Goal: Task Accomplishment & Management: Manage account settings

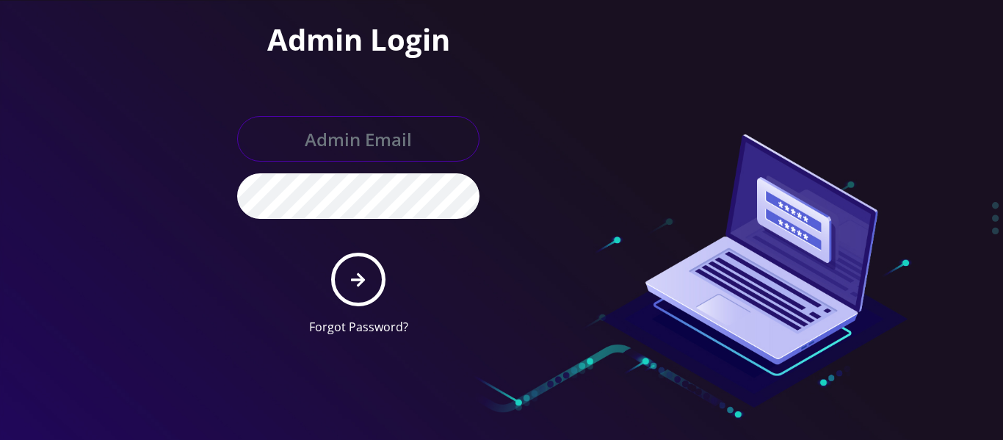
type input "tlieberman613@gmail.com"
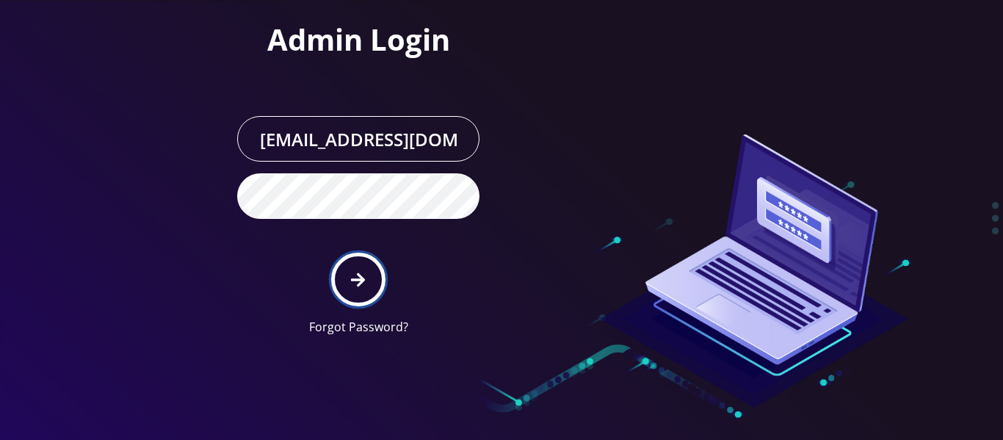
click at [345, 259] on button "submit" at bounding box center [358, 280] width 54 height 54
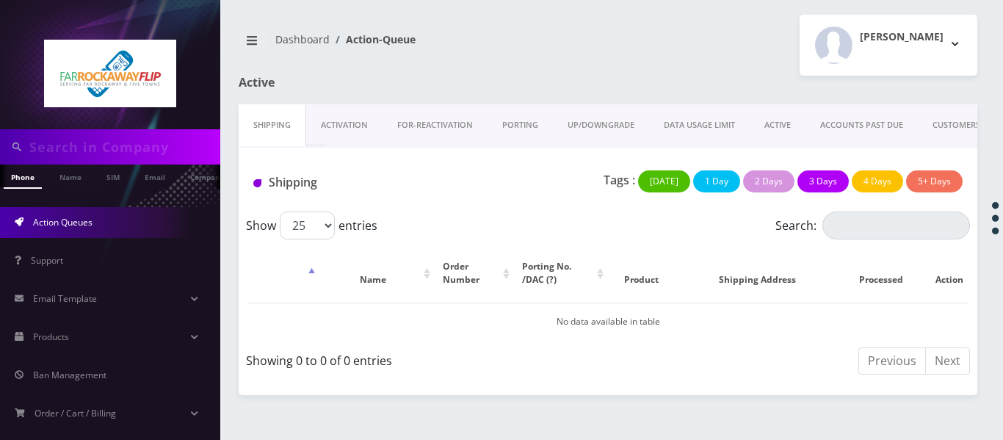
click at [780, 122] on link "ACTIVE" at bounding box center [778, 125] width 56 height 42
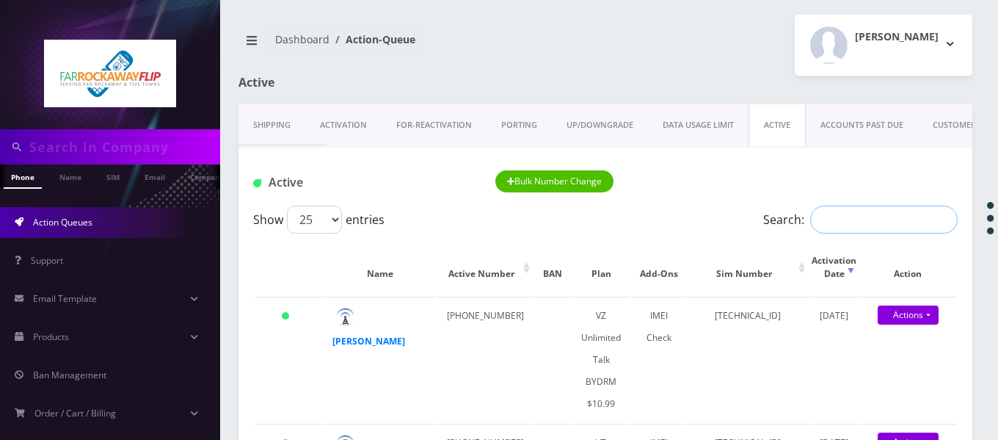
click at [838, 211] on input "Search:" at bounding box center [884, 220] width 148 height 28
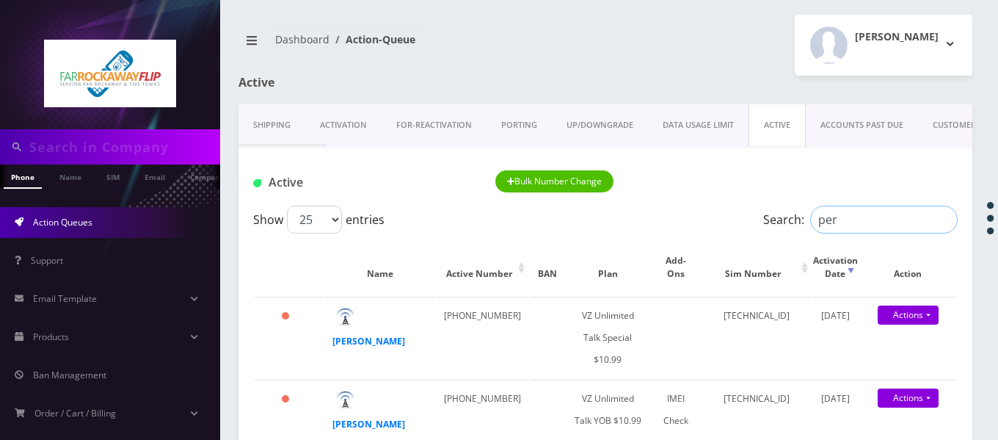
type input "rosenblum"
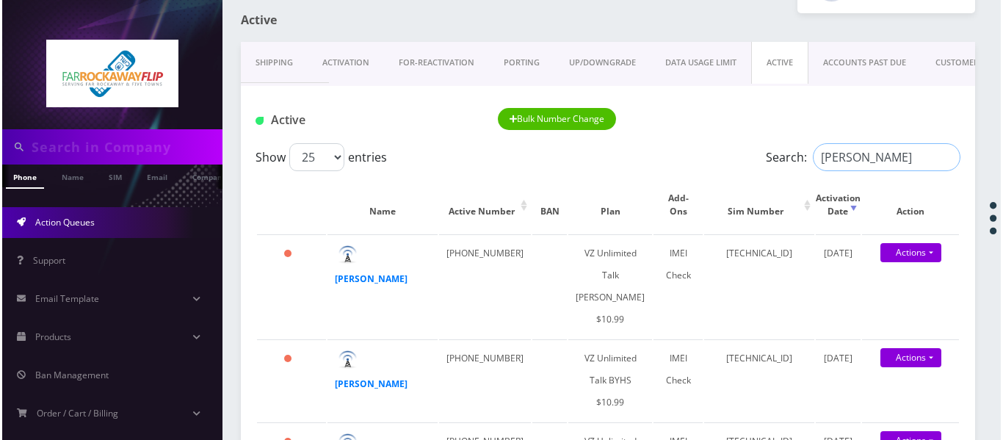
scroll to position [147, 0]
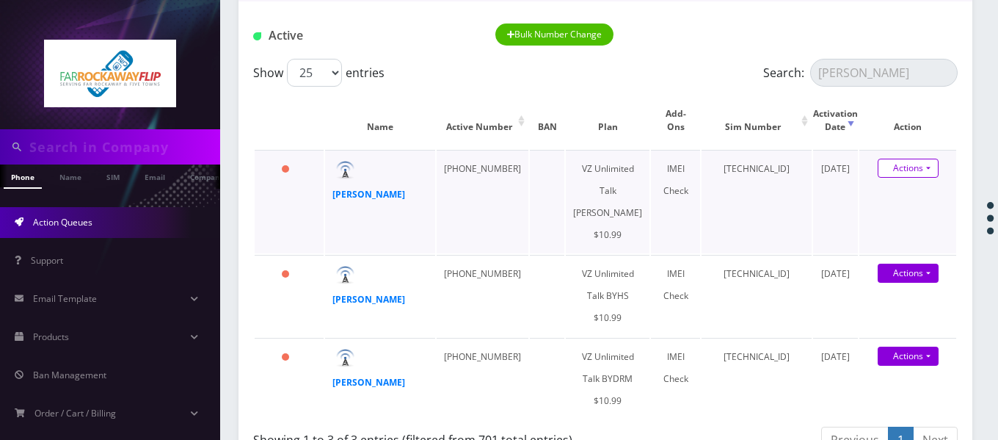
click at [934, 171] on link "Actions" at bounding box center [908, 168] width 61 height 19
click at [908, 223] on link "Get Usage" at bounding box center [910, 218] width 117 height 22
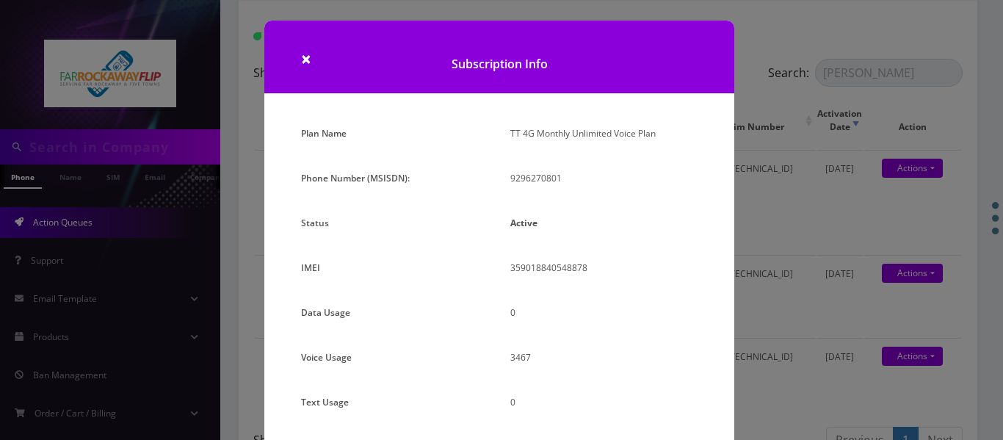
scroll to position [182, 0]
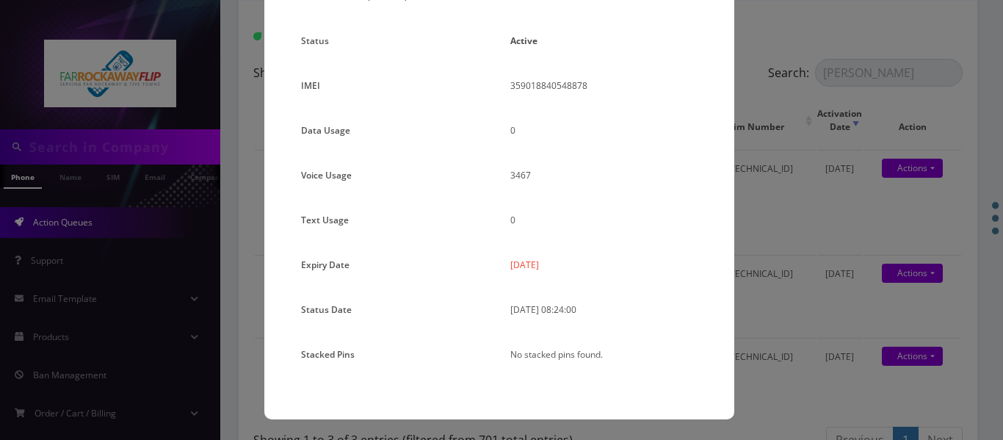
click at [775, 234] on div "× Subscription Info Plan Name TT 4G Monthly Unlimited Voice Plan Phone Number (…" at bounding box center [501, 220] width 1003 height 440
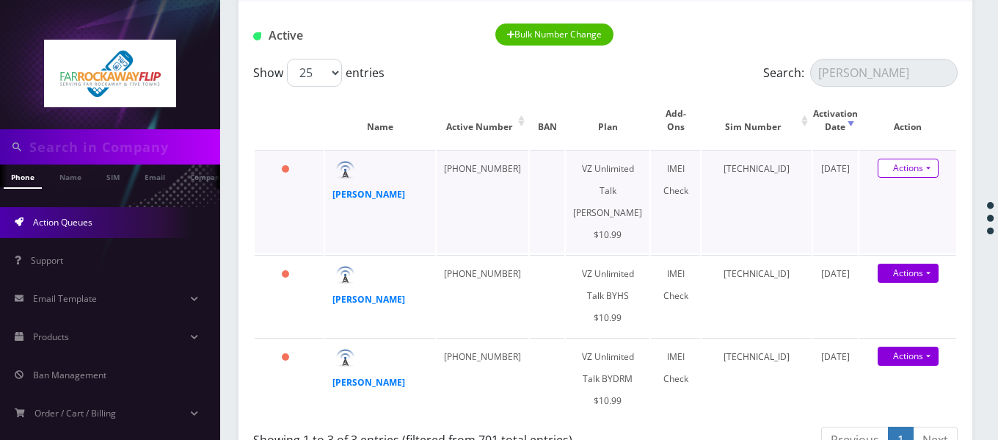
click at [929, 173] on link "Actions" at bounding box center [908, 168] width 61 height 19
click at [920, 220] on link "Get Usage" at bounding box center [910, 218] width 117 height 22
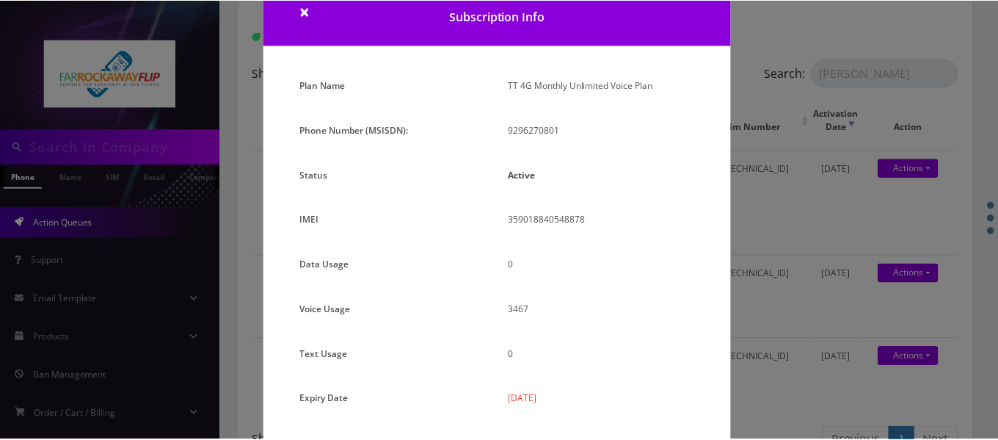
scroll to position [35, 0]
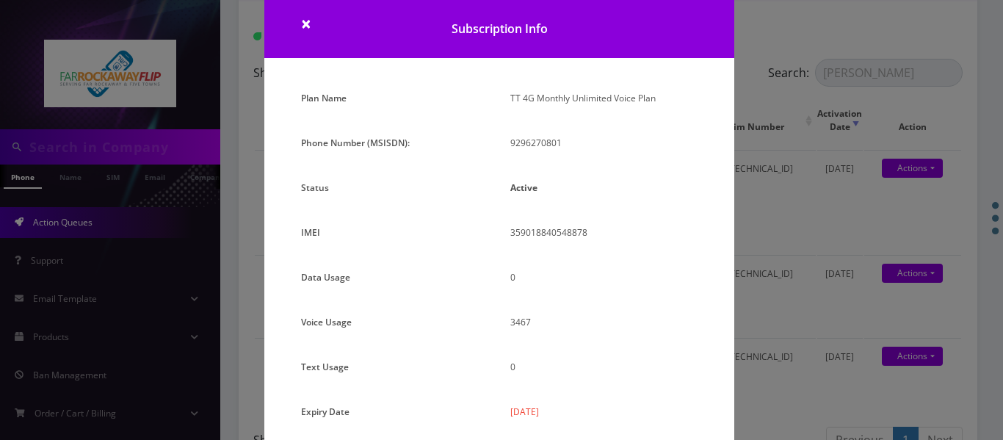
click at [777, 225] on div "× Subscription Info Plan Name TT 4G Monthly Unlimited Voice Plan Phone Number (…" at bounding box center [501, 220] width 1003 height 440
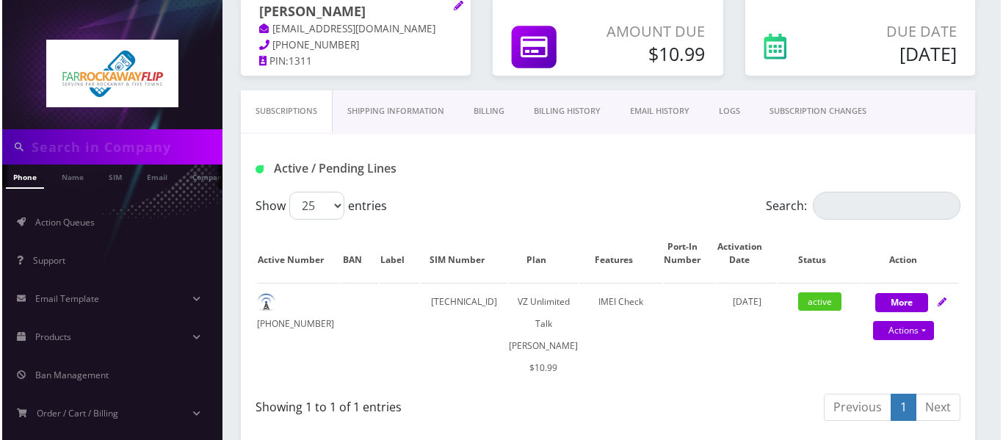
scroll to position [154, 0]
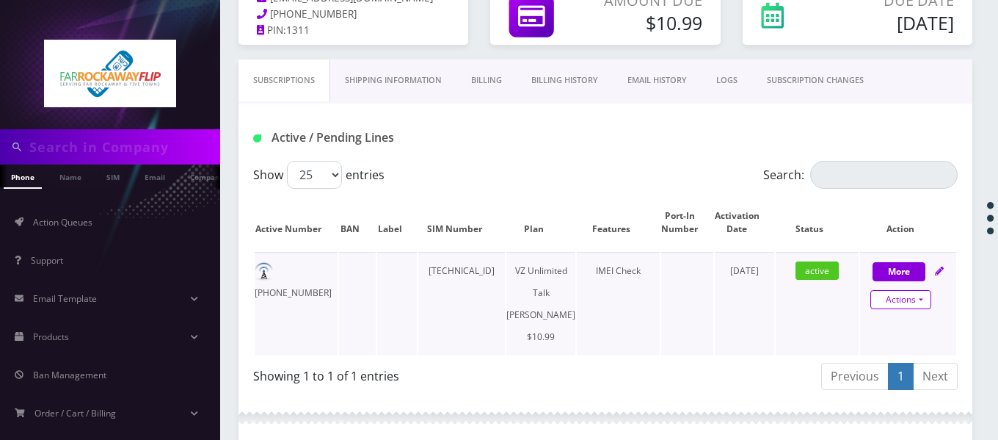
click at [915, 296] on link "Actions" at bounding box center [901, 299] width 61 height 19
select select "366"
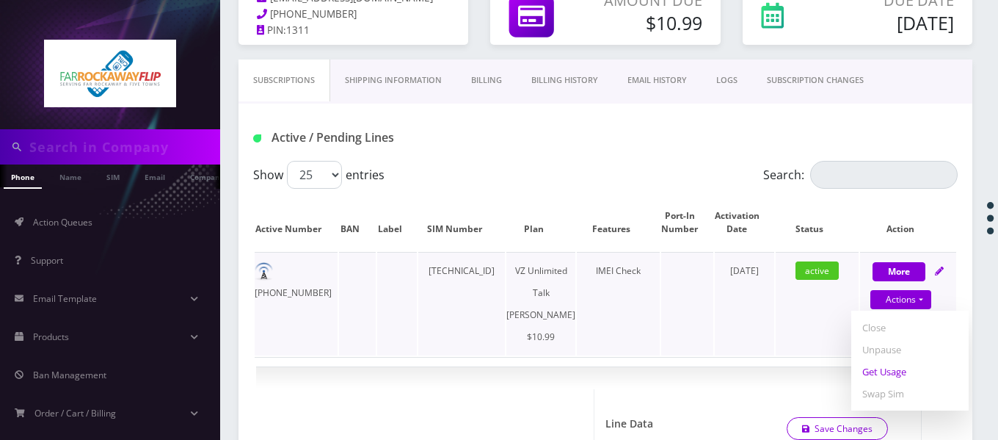
click at [895, 369] on link "Get Usage" at bounding box center [910, 371] width 117 height 22
select select "366"
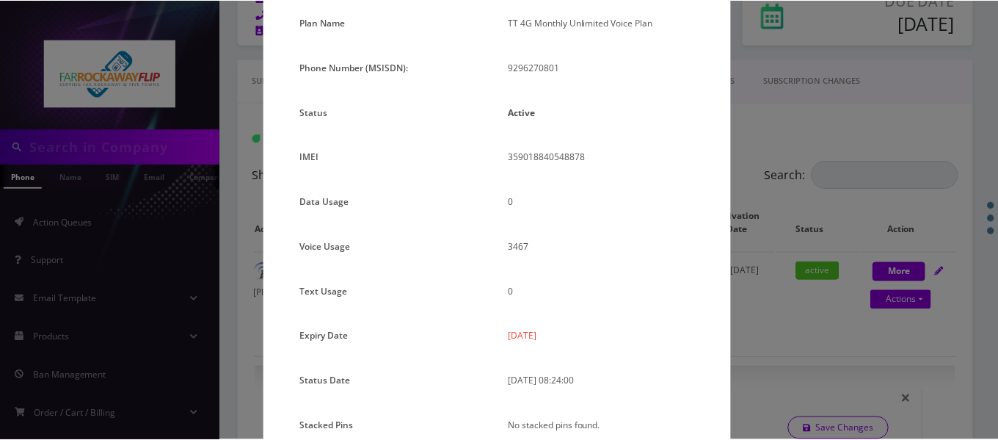
scroll to position [0, 0]
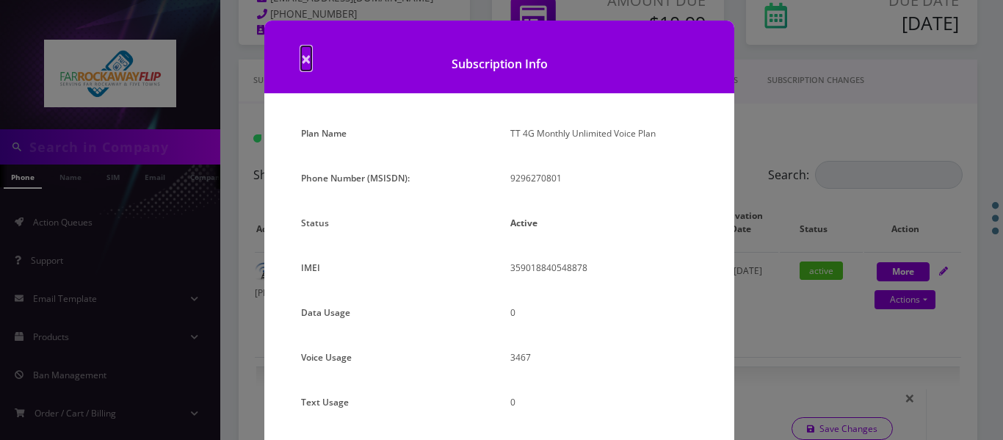
click at [308, 56] on span "×" at bounding box center [306, 58] width 10 height 24
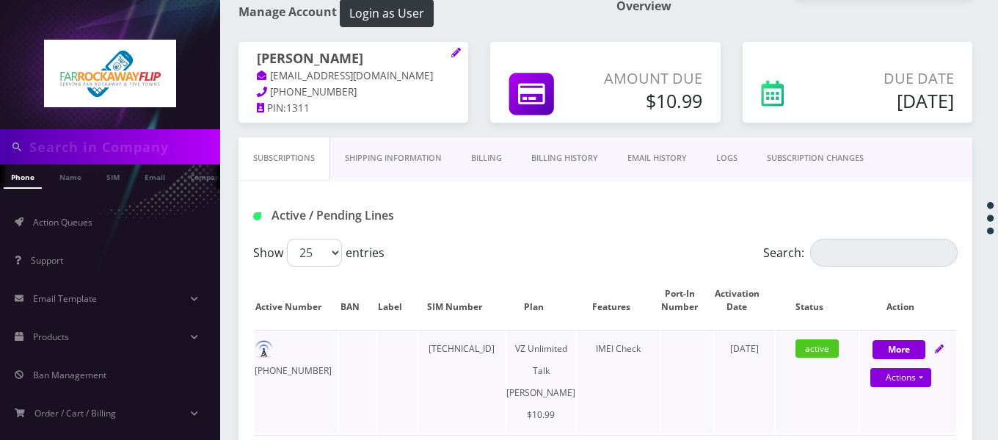
scroll to position [7, 0]
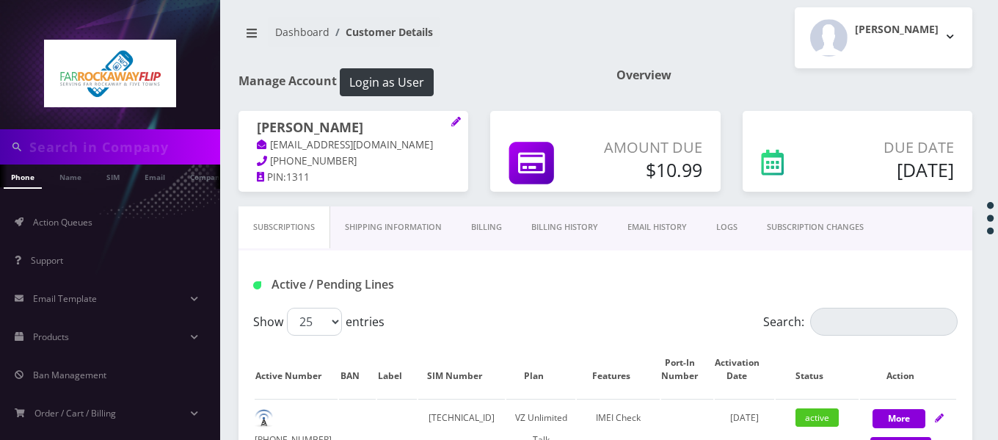
click at [416, 214] on link "Shipping Information" at bounding box center [393, 227] width 126 height 42
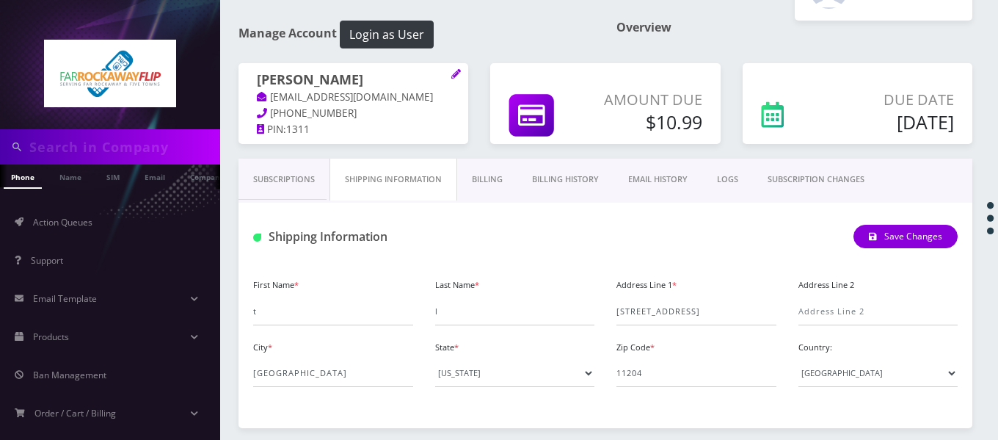
scroll to position [81, 0]
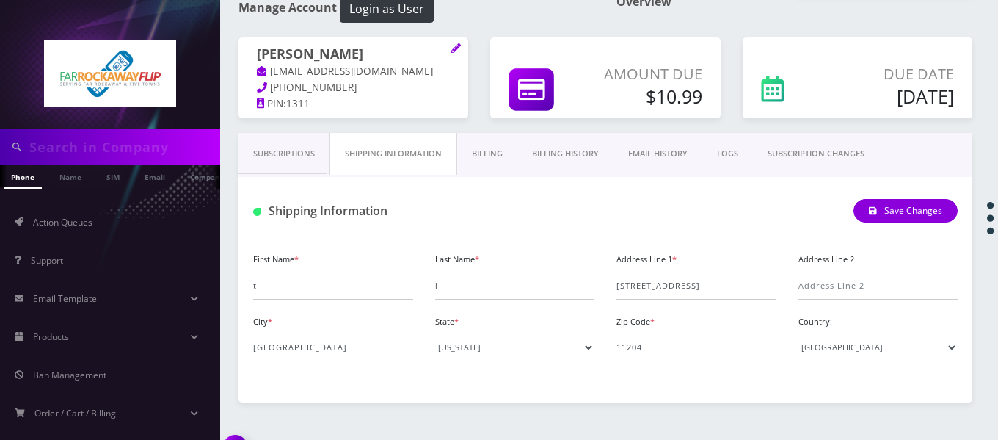
click at [495, 157] on link "Billing" at bounding box center [487, 154] width 60 height 42
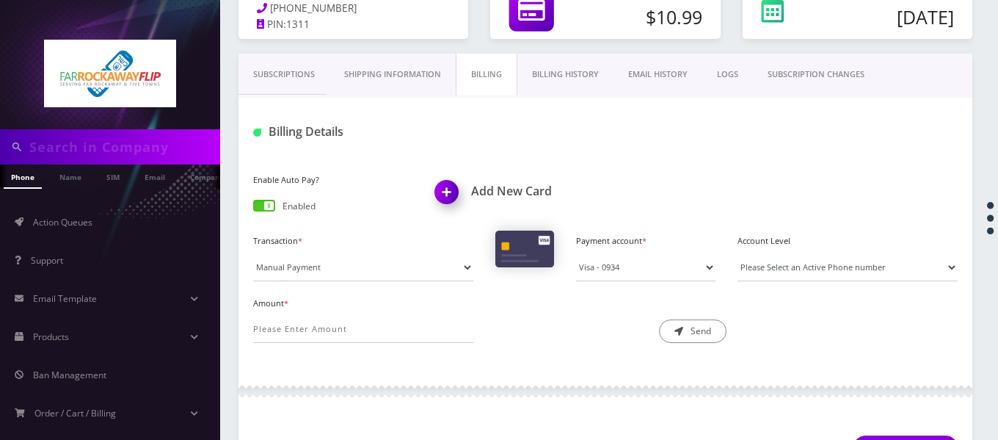
scroll to position [154, 0]
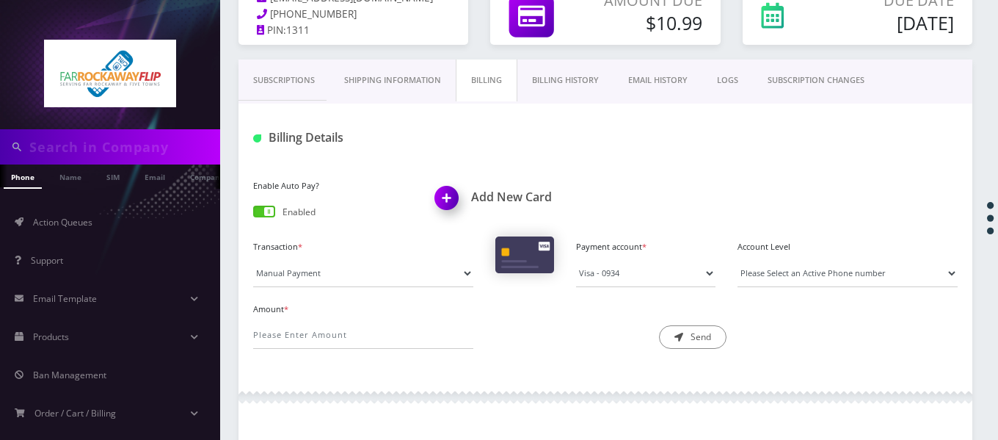
click at [272, 96] on link "Subscriptions" at bounding box center [284, 80] width 91 height 42
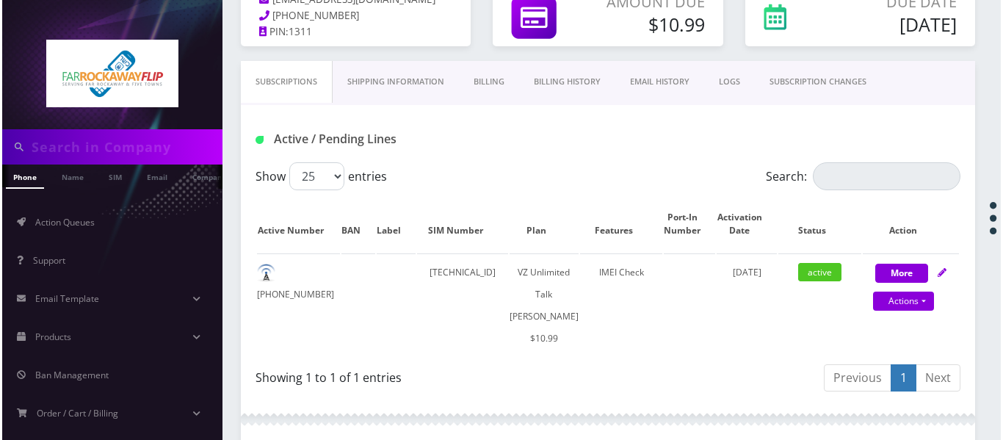
scroll to position [154, 0]
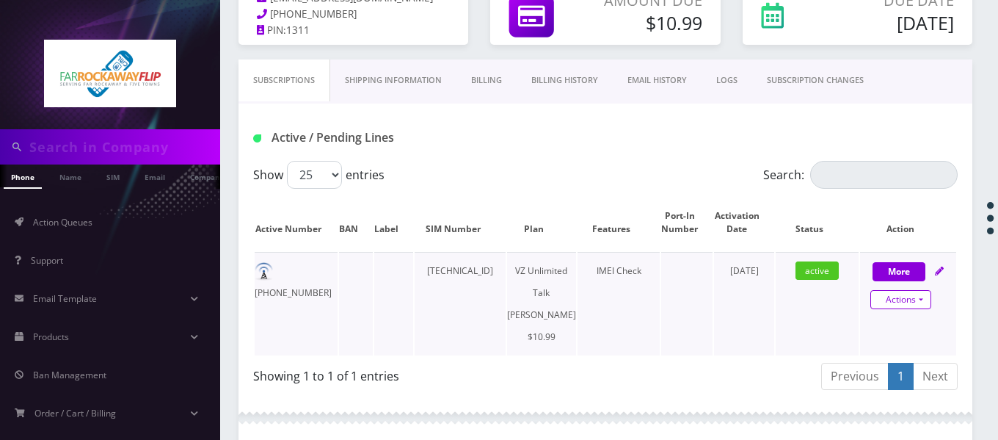
click at [927, 300] on link "Actions" at bounding box center [901, 299] width 61 height 19
select select "366"
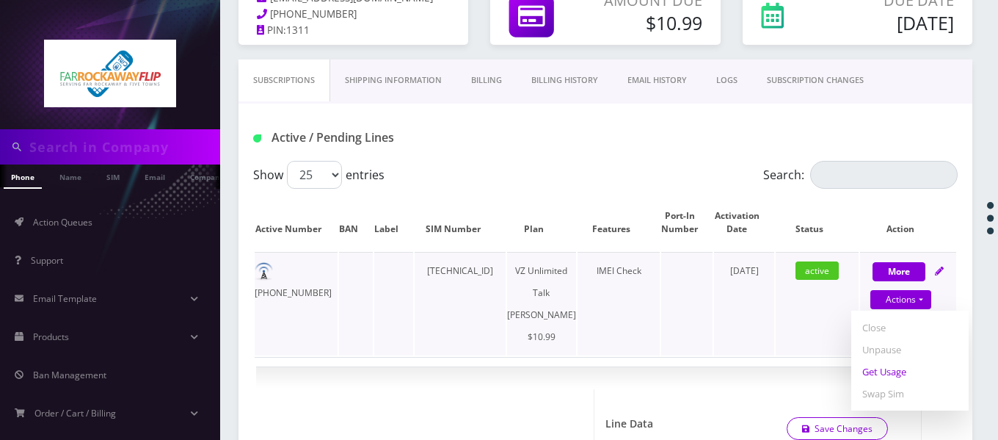
click at [890, 380] on link "Get Usage" at bounding box center [910, 371] width 117 height 22
select select "366"
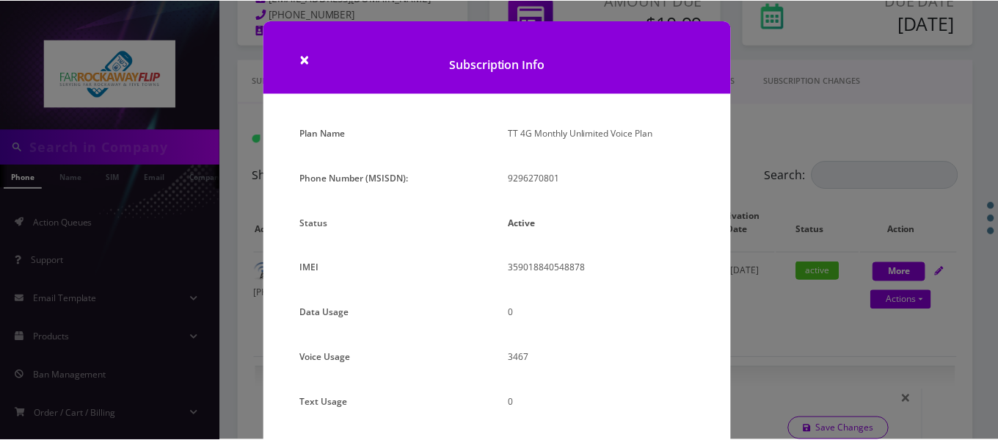
scroll to position [182, 0]
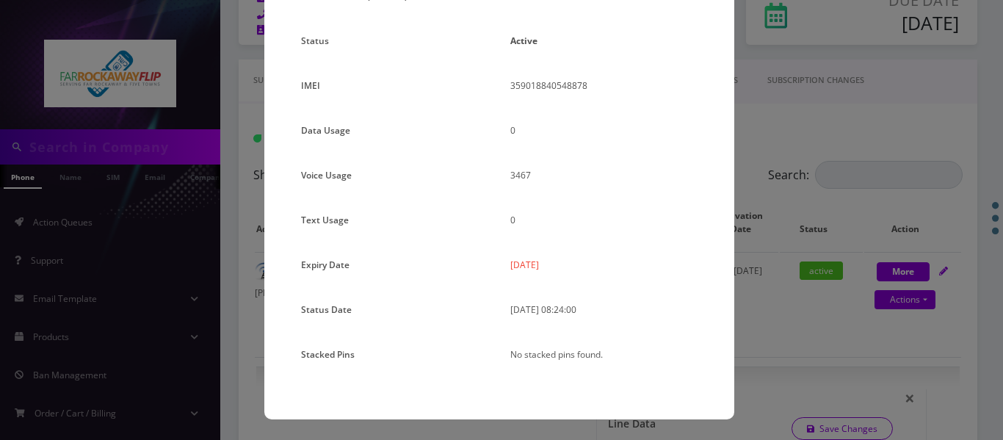
click at [774, 275] on div "× Subscription Info Plan Name TT 4G Monthly Unlimited Voice Plan Phone Number (…" at bounding box center [501, 220] width 1003 height 440
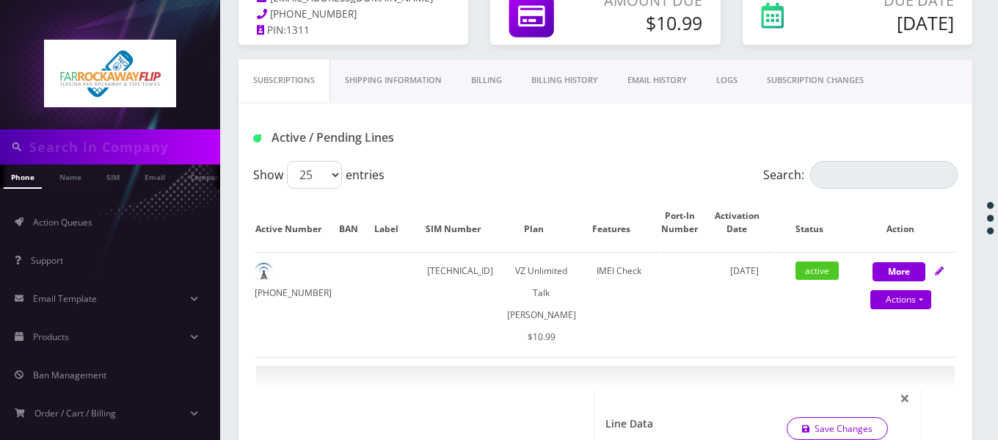
scroll to position [81, 0]
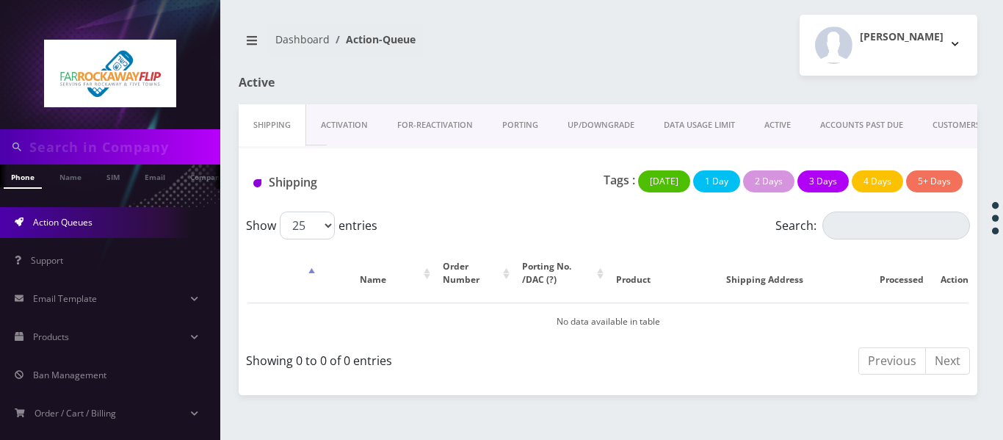
click at [787, 135] on link "ACTIVE" at bounding box center [778, 125] width 56 height 42
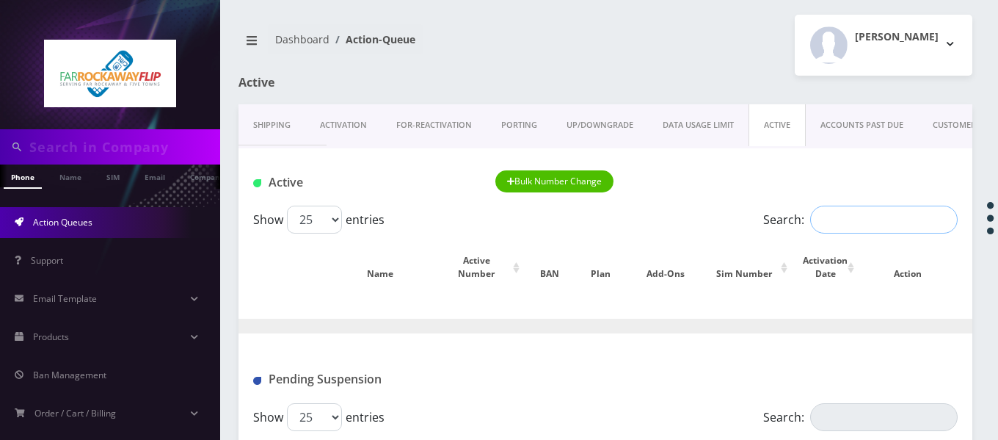
click at [835, 220] on input "Search:" at bounding box center [884, 220] width 148 height 28
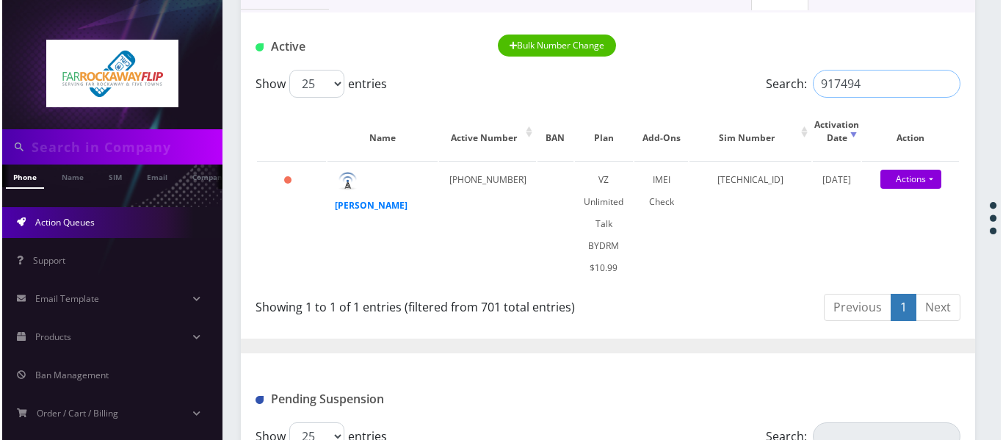
scroll to position [147, 0]
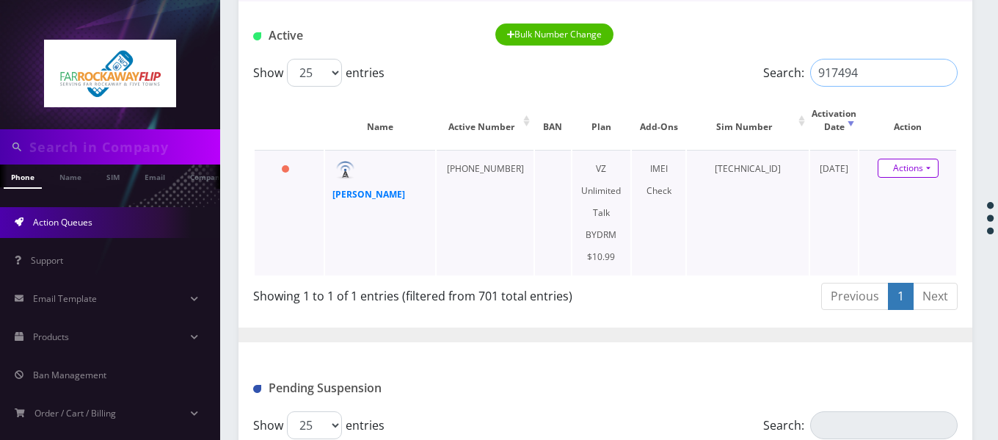
type input "917494"
click at [927, 168] on link "Actions" at bounding box center [908, 168] width 61 height 19
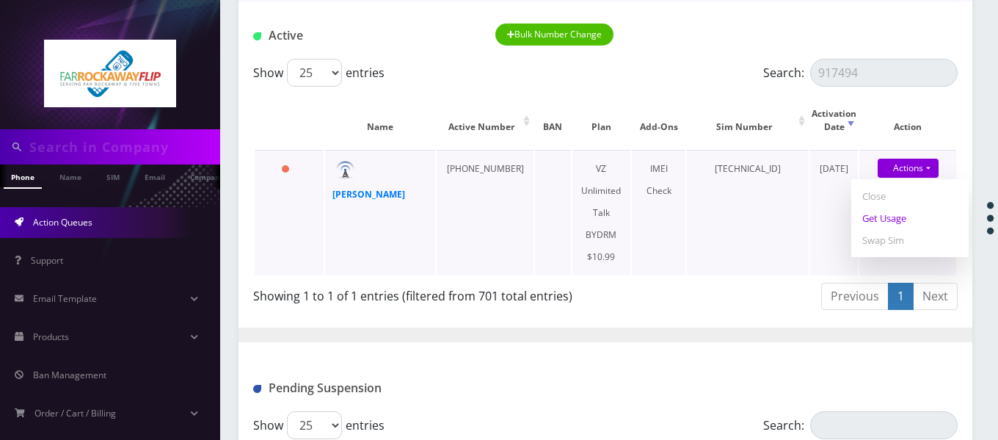
click at [908, 214] on link "Get Usage" at bounding box center [910, 218] width 117 height 22
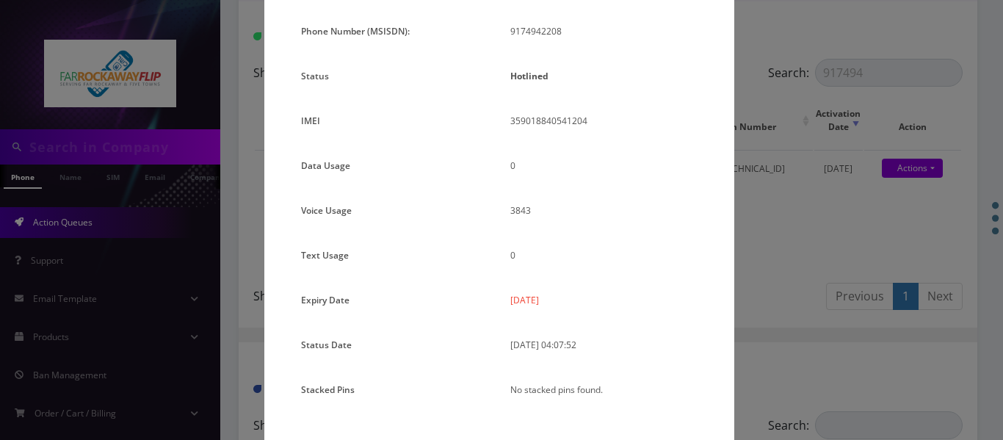
click at [768, 241] on div "× Subscription Info Plan Name TT 4G Monthly Unlimited Voice Plan Phone Number (…" at bounding box center [501, 220] width 1003 height 440
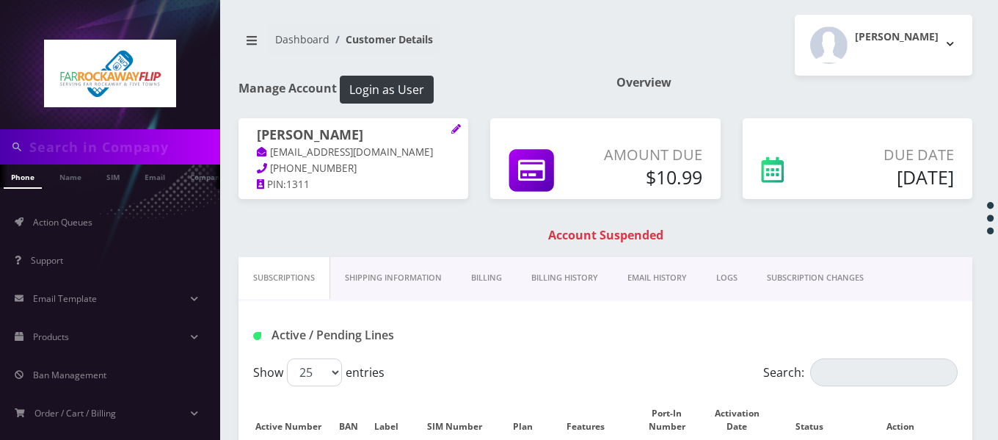
click at [466, 257] on link "Billing" at bounding box center [487, 278] width 60 height 42
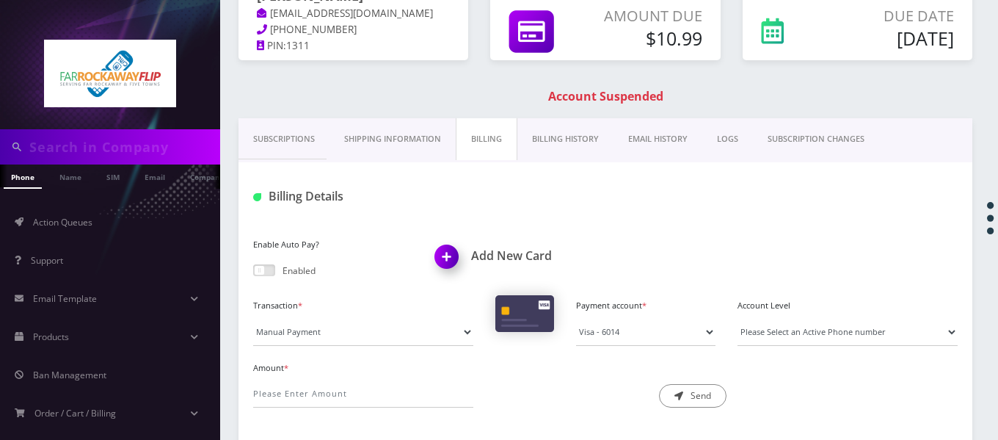
scroll to position [73, 0]
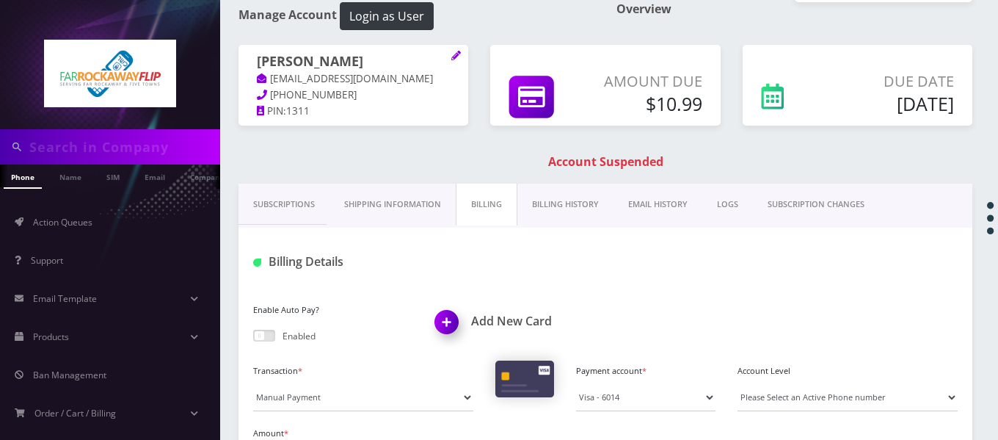
click at [577, 208] on link "Billing History" at bounding box center [566, 205] width 96 height 42
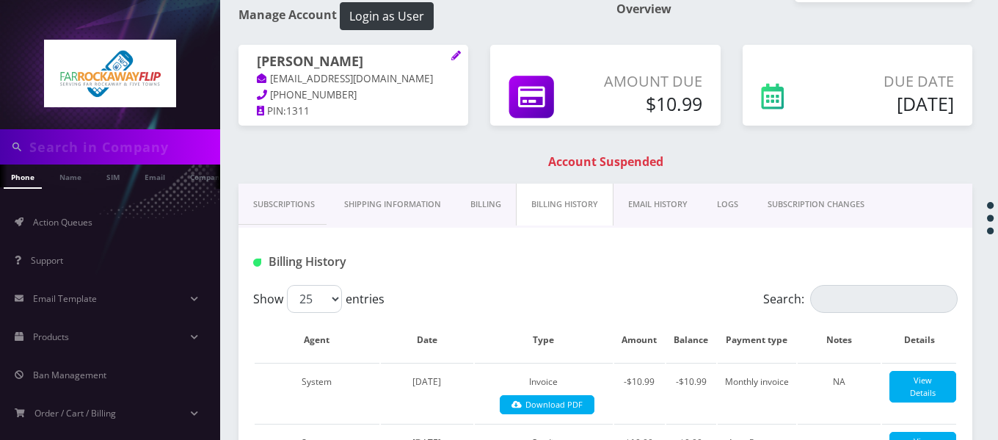
click at [430, 198] on link "Shipping Information" at bounding box center [393, 205] width 126 height 42
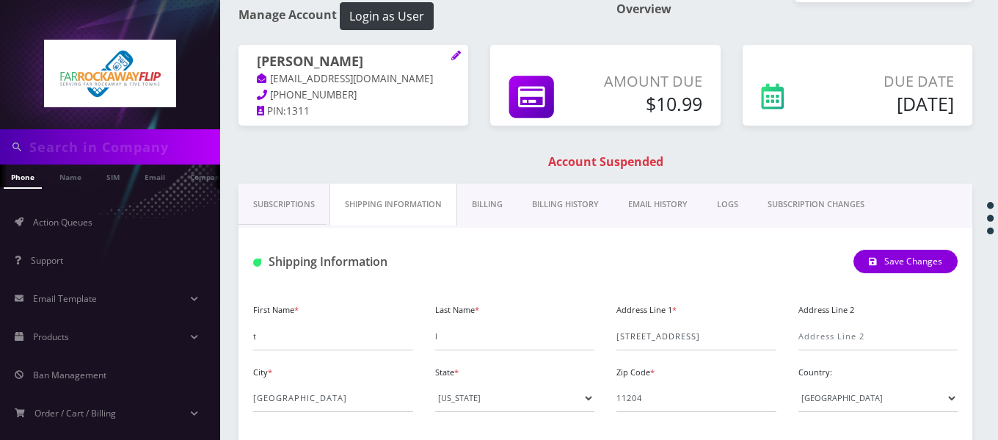
click at [297, 189] on link "Subscriptions" at bounding box center [284, 205] width 91 height 42
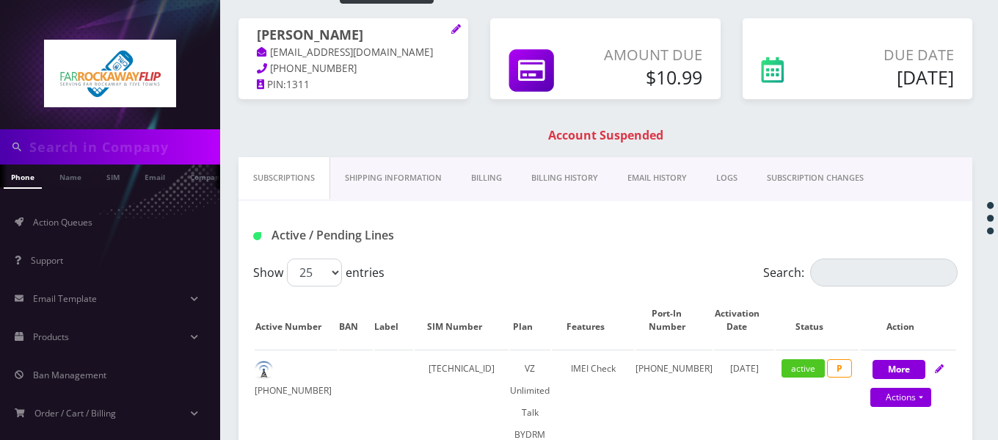
scroll to position [18, 0]
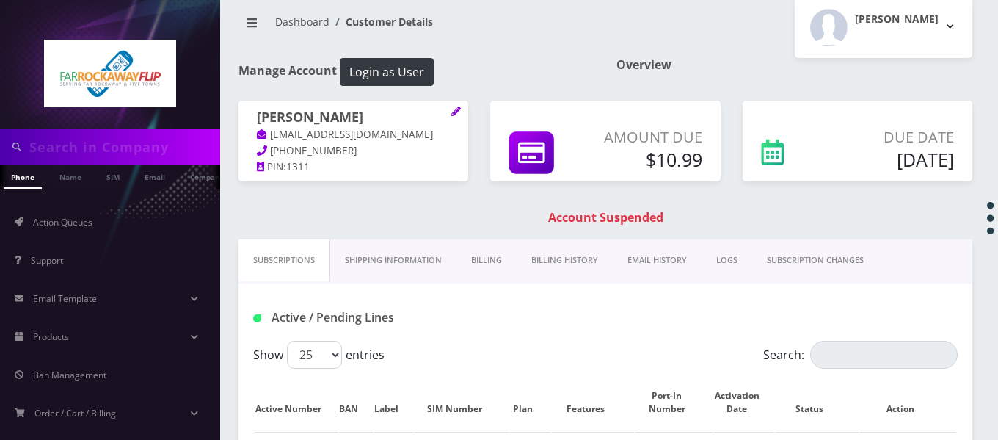
click at [494, 257] on link "Billing" at bounding box center [487, 260] width 60 height 42
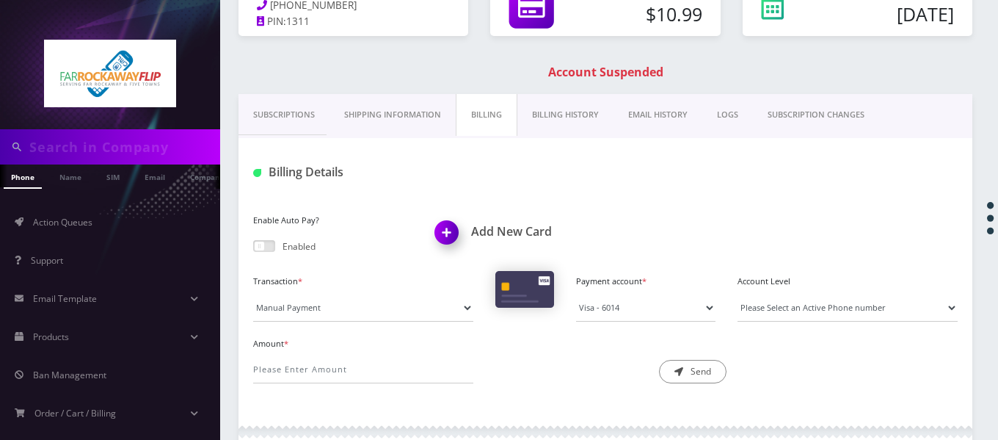
scroll to position [164, 0]
click at [562, 112] on link "Billing History" at bounding box center [566, 113] width 96 height 42
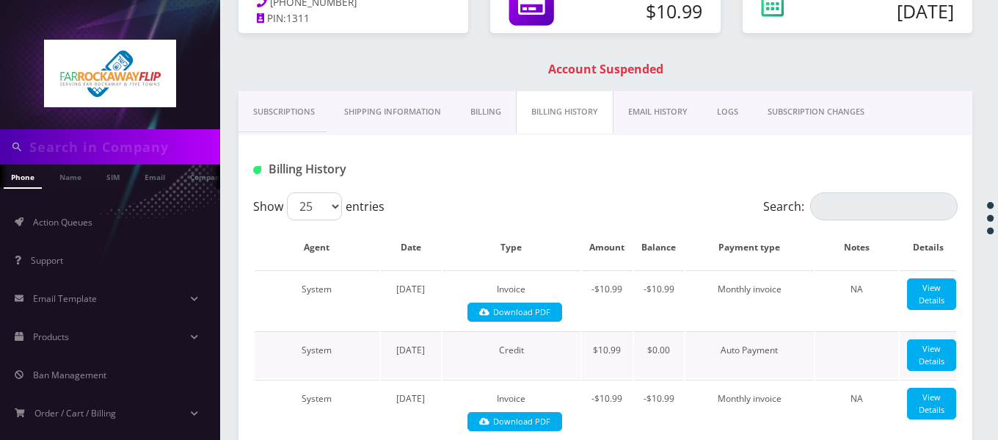
scroll to position [164, 0]
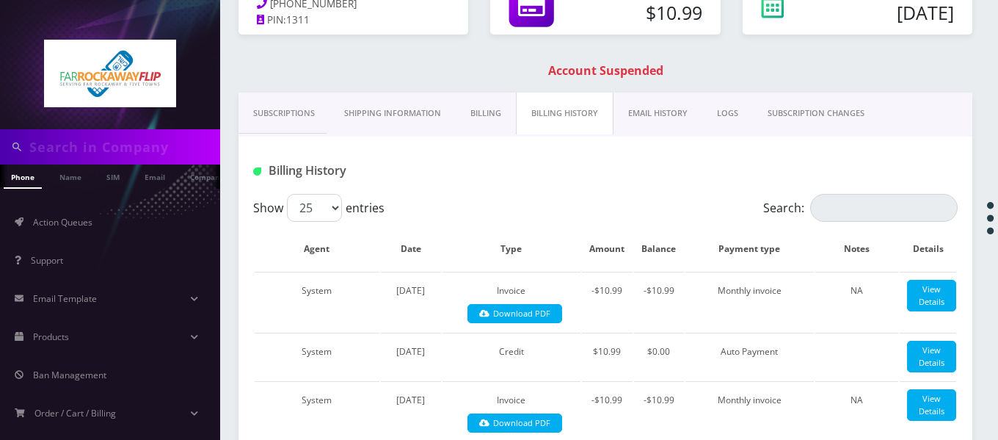
click at [322, 117] on link "Subscriptions" at bounding box center [284, 113] width 91 height 42
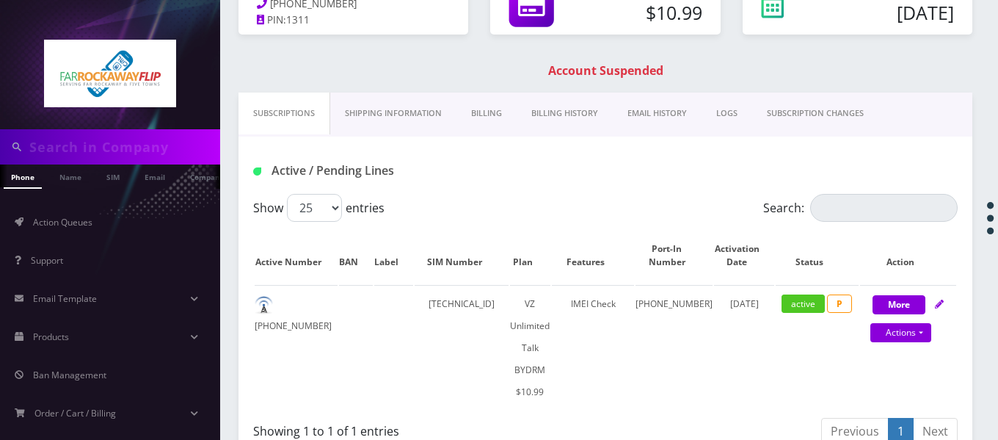
click at [507, 116] on link "Billing" at bounding box center [487, 113] width 60 height 42
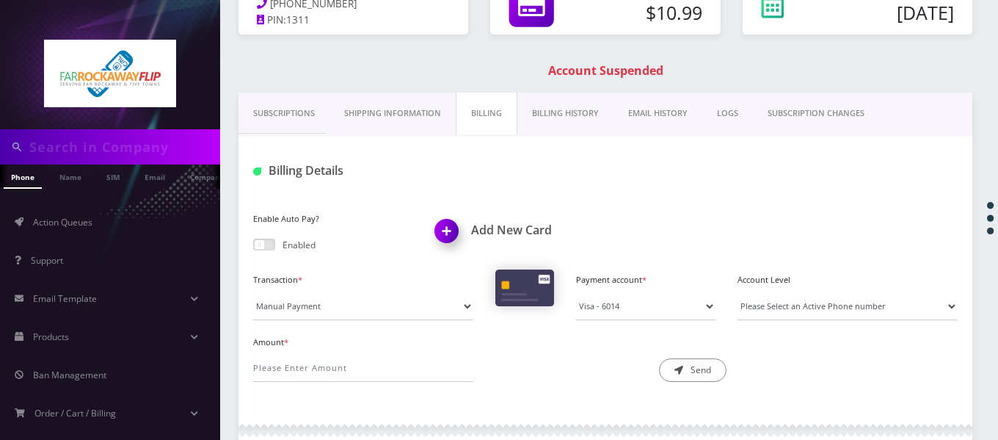
click at [275, 242] on span at bounding box center [264, 245] width 22 height 12
click at [253, 247] on input "checkbox" at bounding box center [253, 247] width 0 height 0
click at [789, 305] on select "Please Select an Active Phone number [PHONE_NUMBER]" at bounding box center [848, 306] width 220 height 28
select select "93564"
click at [738, 292] on select "Please Select an Active Phone number [PHONE_NUMBER]" at bounding box center [848, 306] width 220 height 28
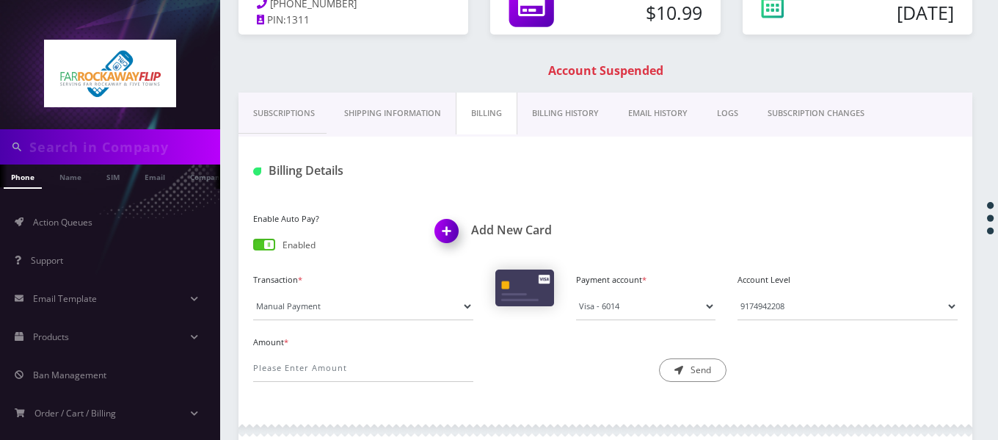
click at [421, 346] on label "Amount *" at bounding box center [363, 342] width 220 height 12
click at [421, 354] on input "Amount *" at bounding box center [363, 368] width 220 height 28
type input "10.99"
click at [947, 250] on div "Enable Auto Pay? Enabled Add New Card" at bounding box center [605, 238] width 727 height 61
click at [694, 365] on button "Send" at bounding box center [693, 369] width 68 height 23
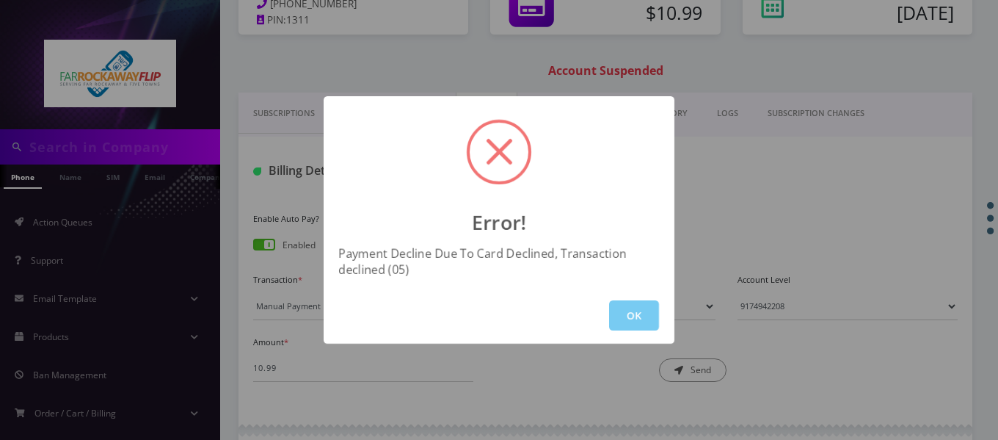
click at [644, 312] on button "OK" at bounding box center [634, 315] width 50 height 30
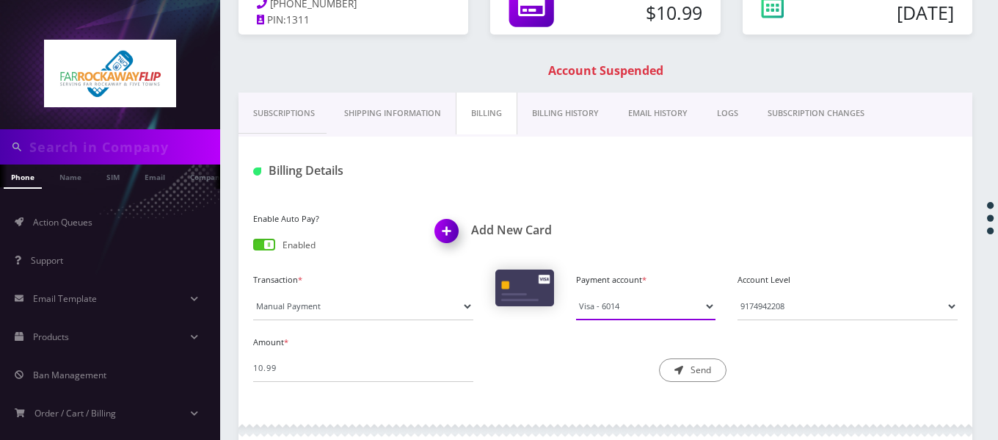
click at [635, 315] on select "Visa - 6014" at bounding box center [645, 306] width 139 height 28
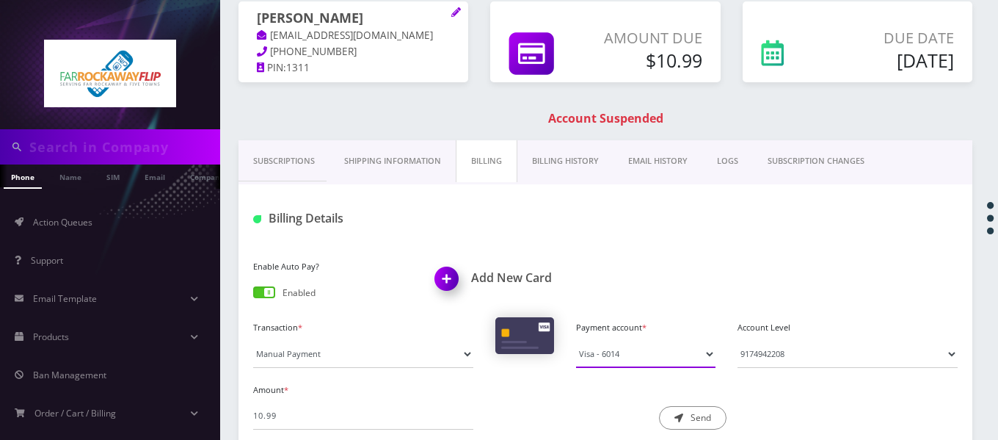
scroll to position [91, 0]
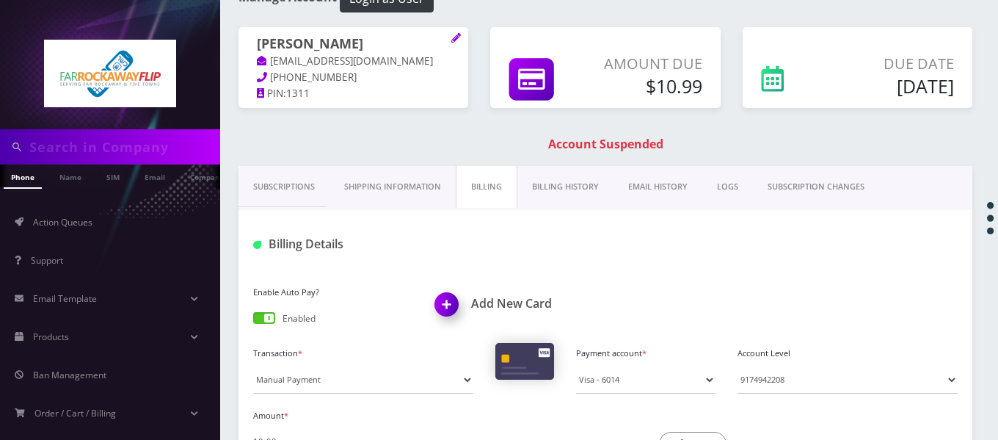
click at [440, 192] on link "Shipping Information" at bounding box center [393, 187] width 126 height 42
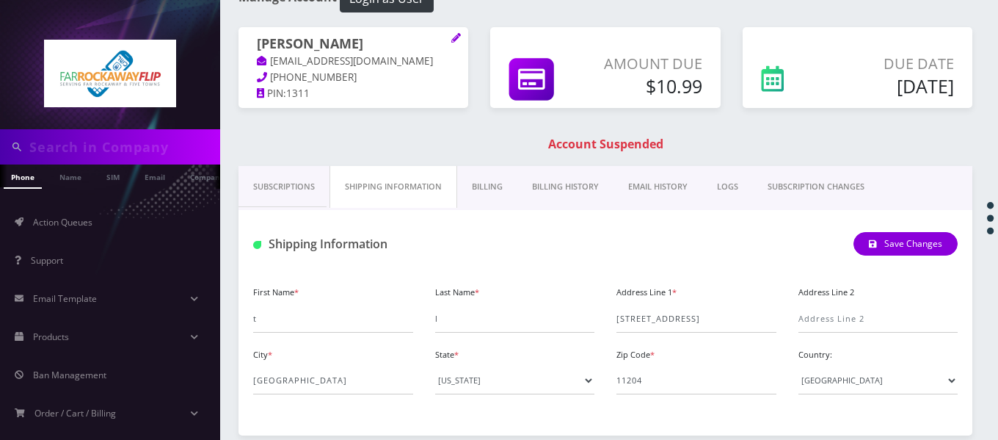
click at [490, 195] on link "Billing" at bounding box center [487, 187] width 60 height 42
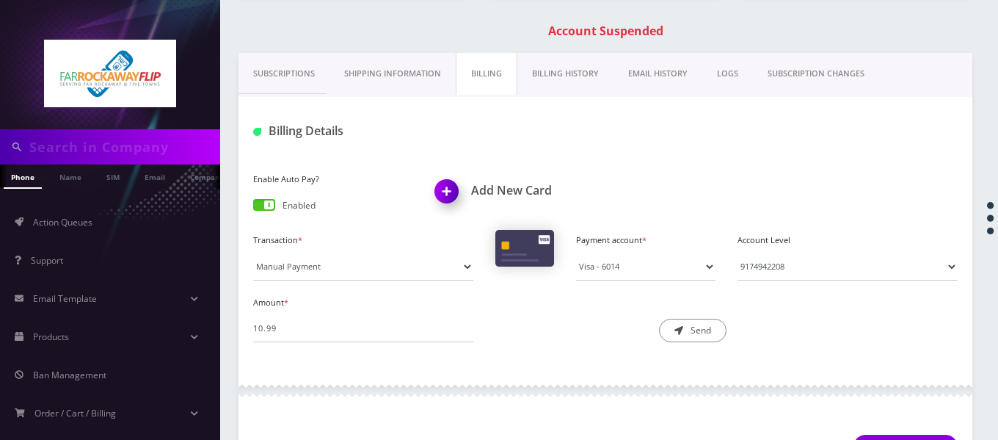
scroll to position [311, 0]
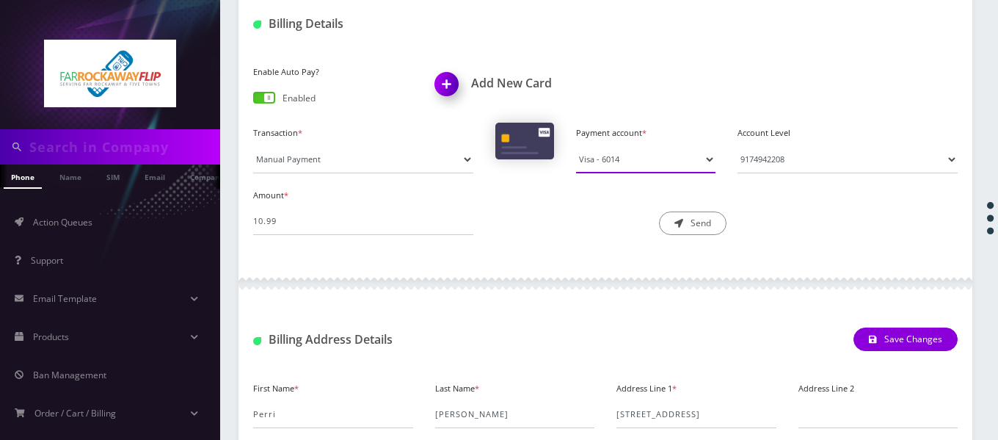
click at [614, 158] on select "Visa - 6014" at bounding box center [645, 159] width 139 height 28
click at [744, 162] on select "Please Select an Active Phone number [PHONE_NUMBER]" at bounding box center [848, 159] width 220 height 28
select select "93564"
click at [738, 145] on select "Please Select an Active Phone number [PHONE_NUMBER]" at bounding box center [848, 159] width 220 height 28
click at [316, 213] on input "10.99" at bounding box center [363, 221] width 220 height 28
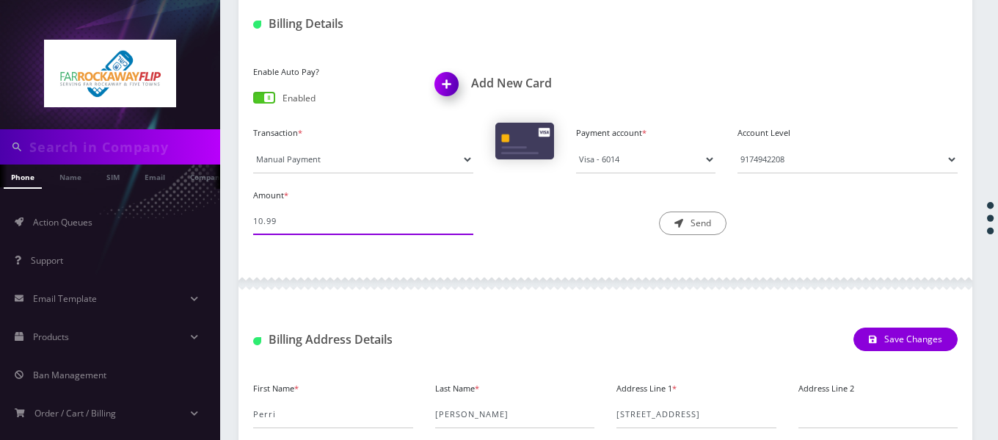
click at [369, 225] on input "10.99" at bounding box center [363, 221] width 220 height 28
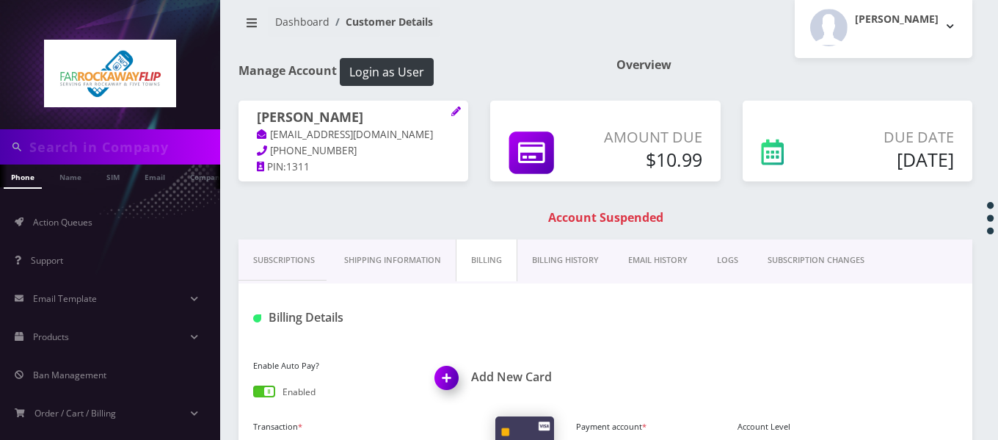
scroll to position [164, 0]
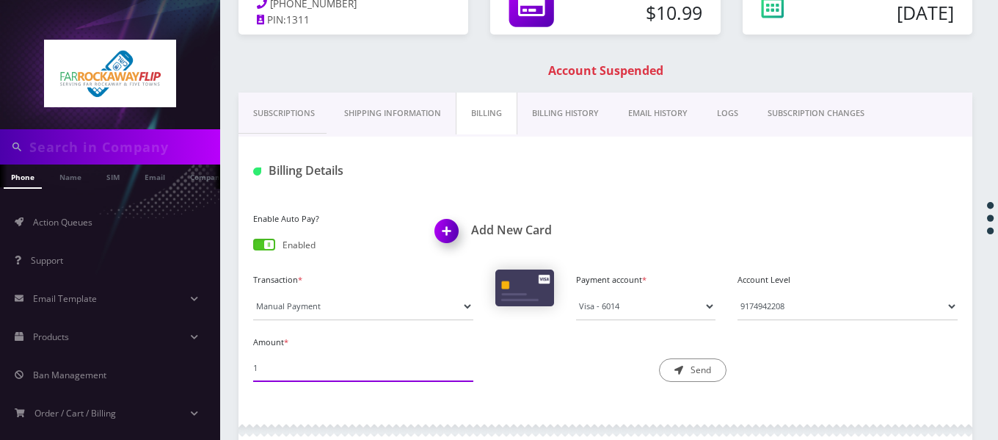
type input "1"
click at [572, 111] on link "Billing History" at bounding box center [566, 113] width 96 height 42
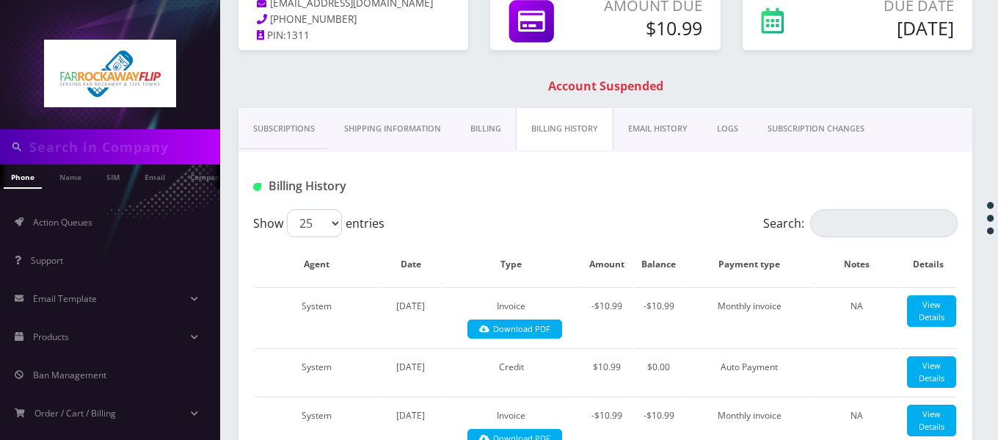
scroll to position [18, 0]
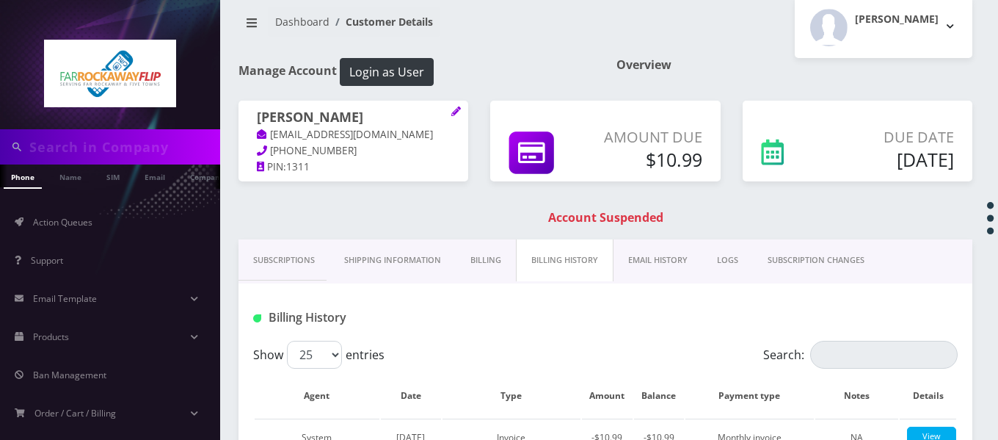
click at [482, 253] on link "Billing" at bounding box center [486, 260] width 60 height 42
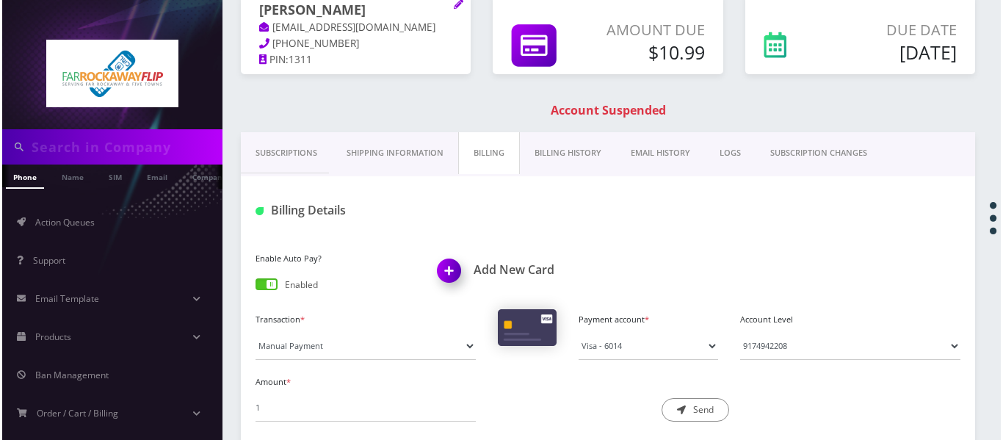
scroll to position [238, 0]
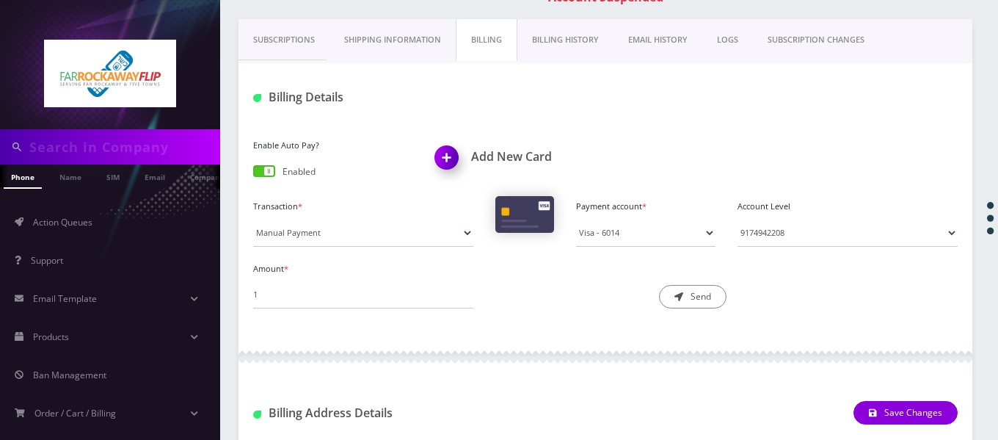
click at [487, 150] on h1 "Add New Card" at bounding box center [515, 157] width 160 height 14
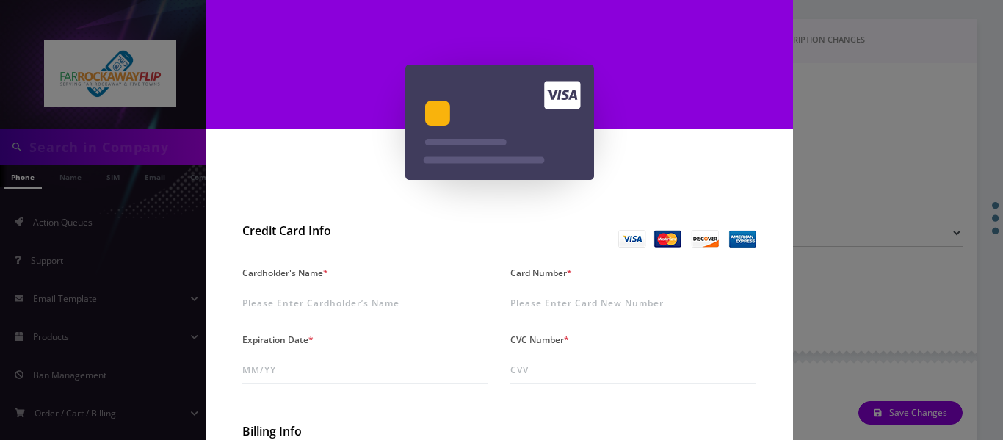
scroll to position [220, 0]
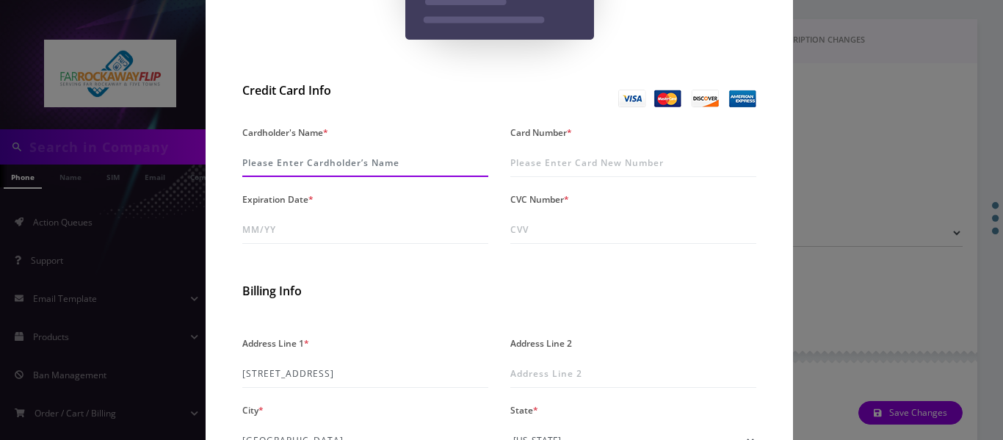
click at [392, 153] on input "Cardholder's Name *" at bounding box center [365, 163] width 246 height 28
